Goal: Task Accomplishment & Management: Manage account settings

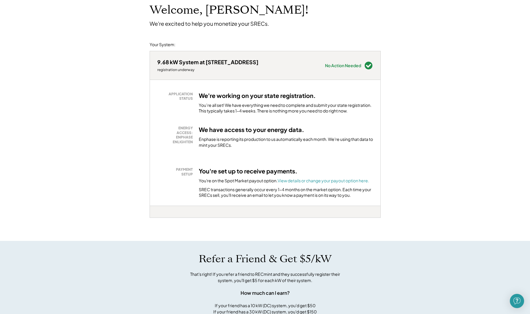
scroll to position [39, 0]
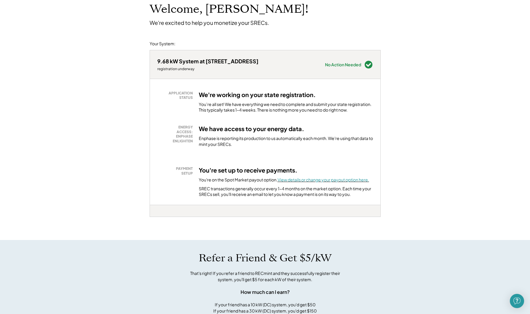
click at [285, 181] on font "View details or change your payout option here." at bounding box center [324, 179] width 92 height 5
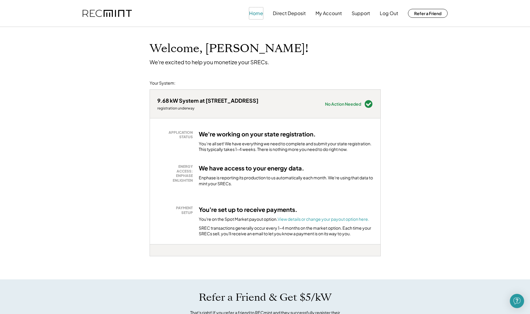
click at [259, 14] on button "Home" at bounding box center [256, 13] width 14 height 12
click at [325, 18] on button "My Account" at bounding box center [328, 13] width 26 height 12
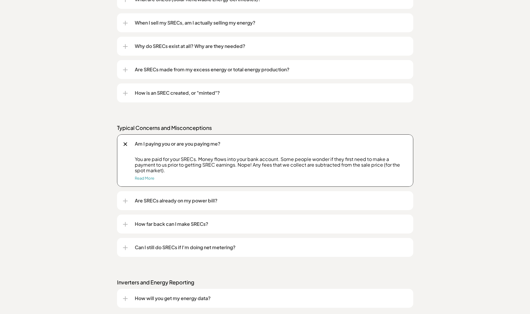
click at [137, 44] on p "Why do SRECs exist at all? Why are they needed?" at bounding box center [271, 46] width 272 height 7
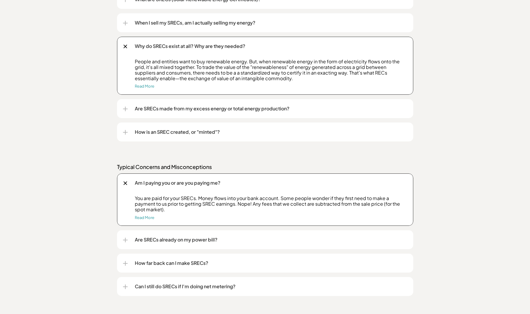
click at [183, 242] on p "Are SRECs already on my power bill?" at bounding box center [271, 239] width 272 height 7
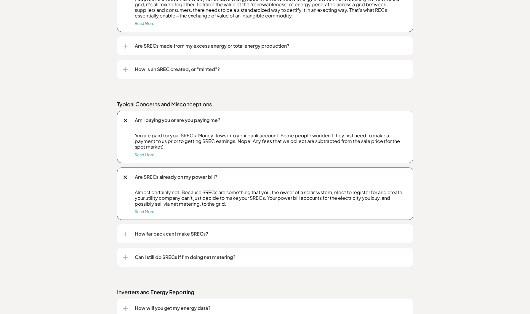
scroll to position [595, 0]
click at [142, 235] on p "How far back can I make SRECs?" at bounding box center [271, 233] width 272 height 7
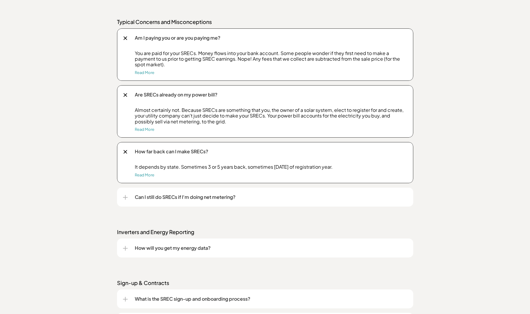
scroll to position [677, 0]
click at [129, 199] on div "Can I still do SRECs if I'm doing net metering?" at bounding box center [265, 196] width 284 height 19
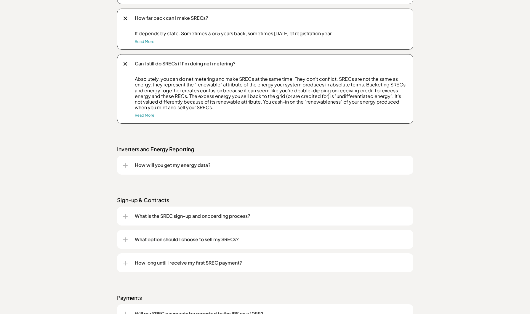
scroll to position [811, 0]
click at [125, 166] on div at bounding box center [125, 165] width 1 height 5
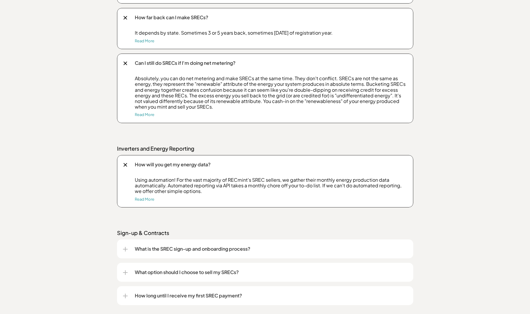
click at [125, 166] on div at bounding box center [125, 165] width 4 height 4
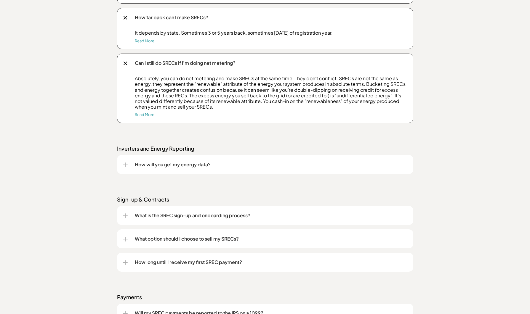
click at [150, 238] on p "What option should I choose to sell my SRECs?" at bounding box center [271, 238] width 272 height 7
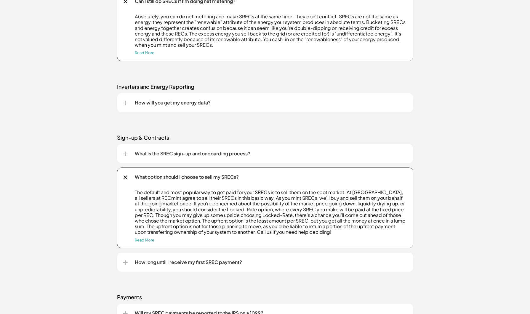
scroll to position [873, 0]
click at [155, 260] on p "How long until I receive my first SREC payment?" at bounding box center [271, 262] width 272 height 7
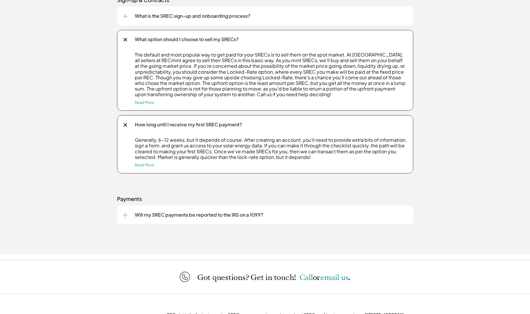
scroll to position [1014, 0]
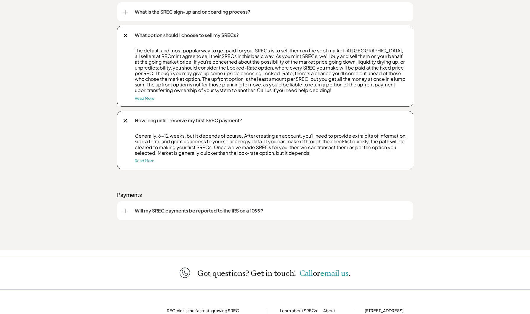
click at [146, 211] on p "Will my SREC payments be reported to the IRS on a 1099?" at bounding box center [271, 210] width 272 height 7
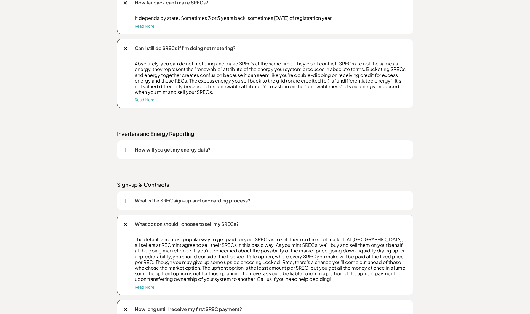
scroll to position [800, 0]
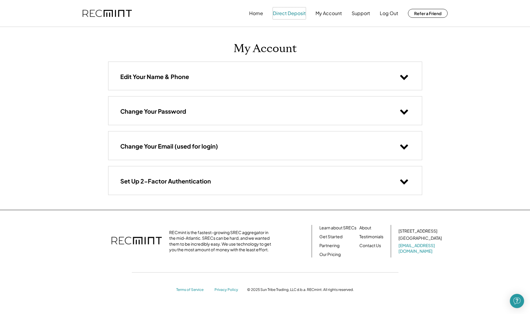
click at [282, 14] on button "Direct Deposit" at bounding box center [289, 13] width 33 height 12
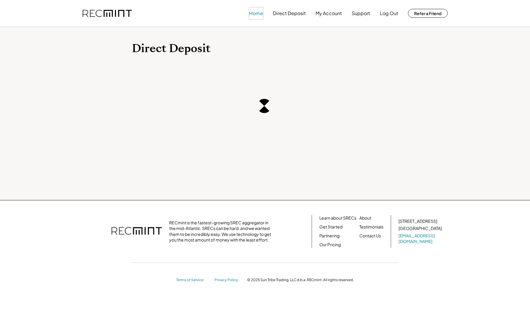
click at [253, 12] on button "Home" at bounding box center [256, 13] width 14 height 12
